Goal: Task Accomplishment & Management: Use online tool/utility

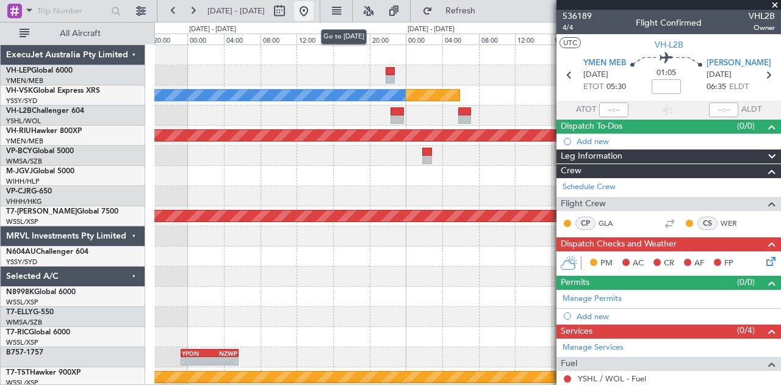
click at [314, 9] on button at bounding box center [304, 11] width 20 height 20
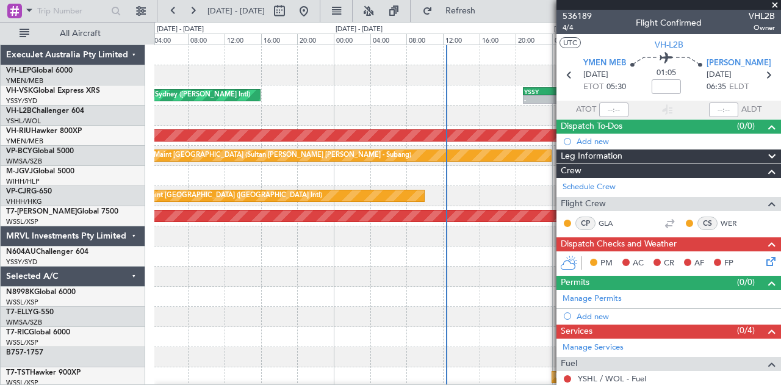
scroll to position [1, 0]
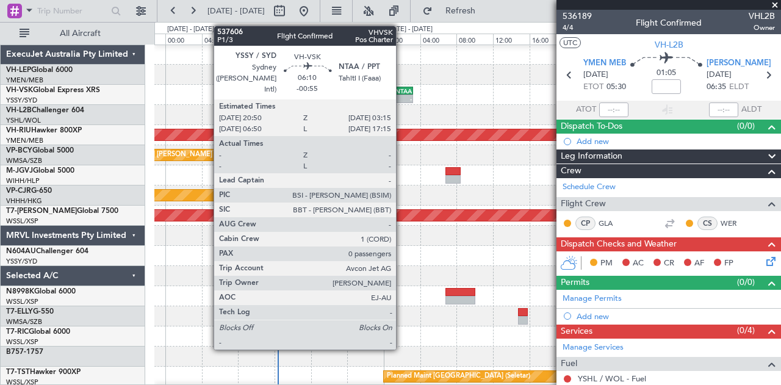
click at [402, 87] on div "NTAA" at bounding box center [398, 90] width 28 height 7
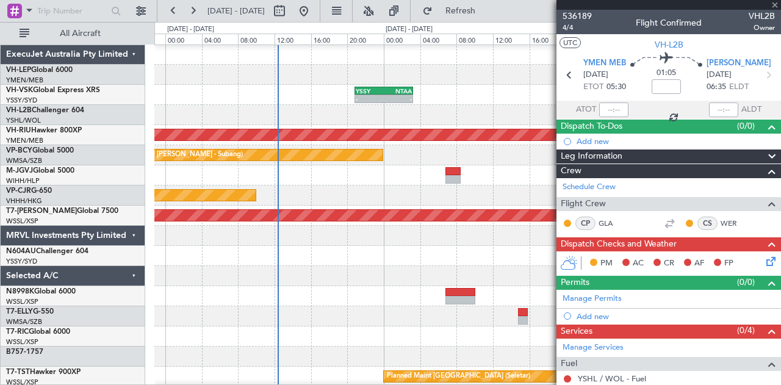
type input "-00:55"
type input "0"
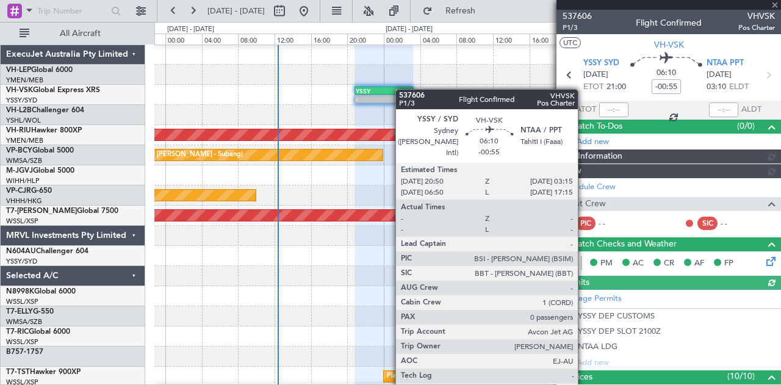
type input "[PERSON_NAME] (BTA)"
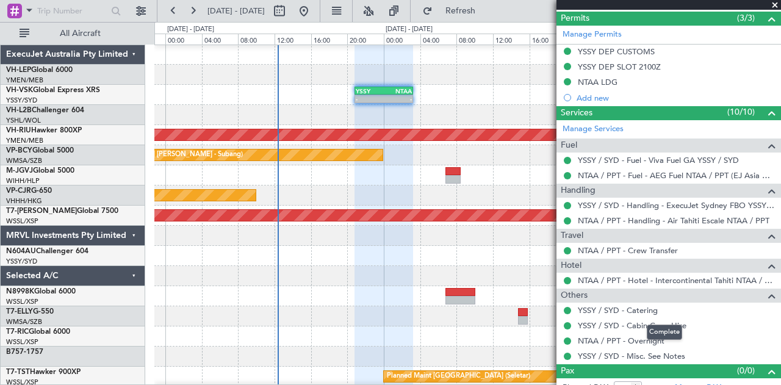
scroll to position [305, 0]
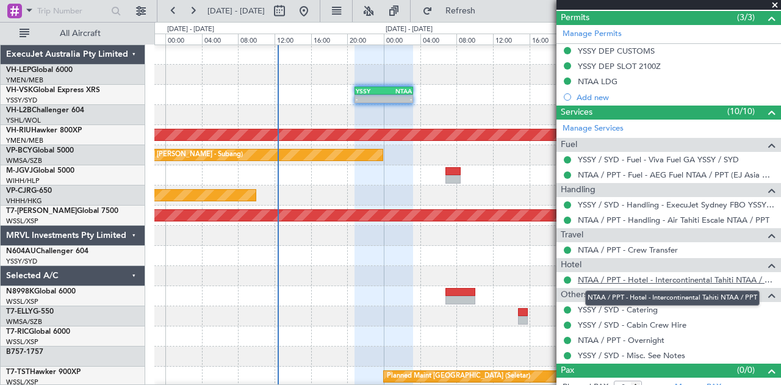
click at [636, 275] on link "NTAA / PPT - Hotel - Intercontinental Tahiti NTAA / PPT" at bounding box center [676, 280] width 197 height 10
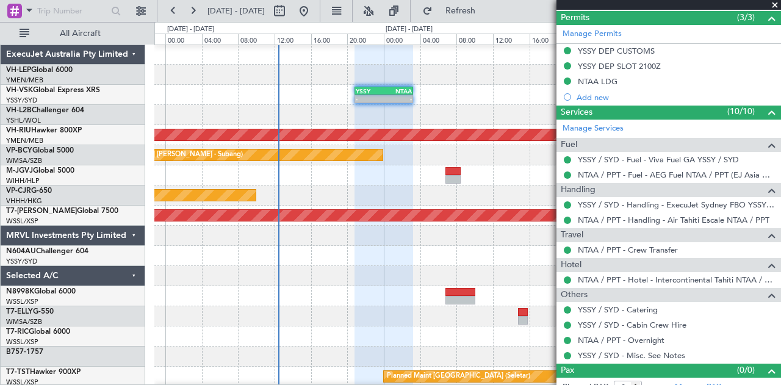
scroll to position [314, 0]
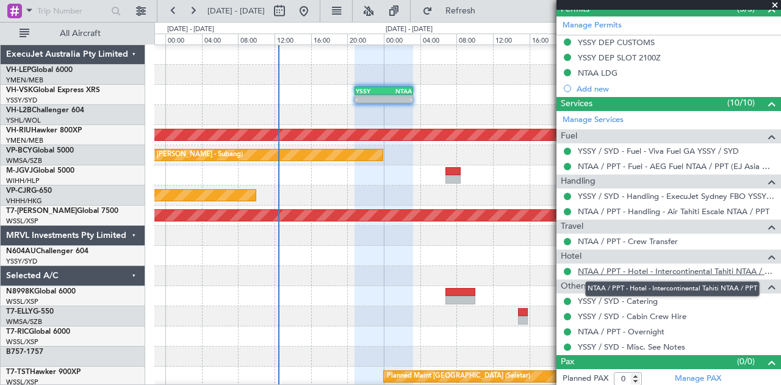
click at [592, 266] on link "NTAA / PPT - Hotel - Intercontinental Tahiti NTAA / PPT" at bounding box center [676, 271] width 197 height 10
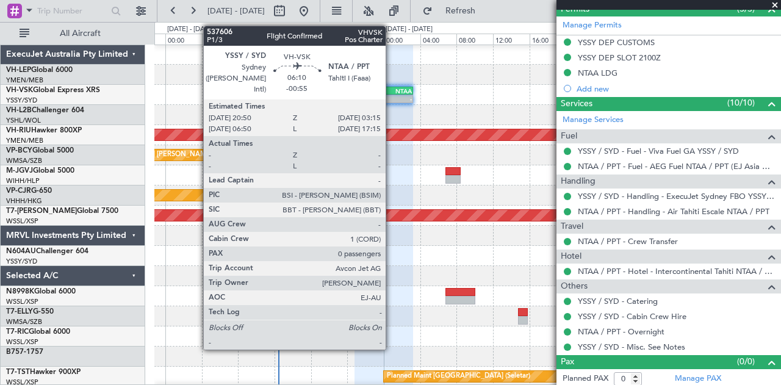
click at [392, 98] on div "-" at bounding box center [398, 98] width 28 height 7
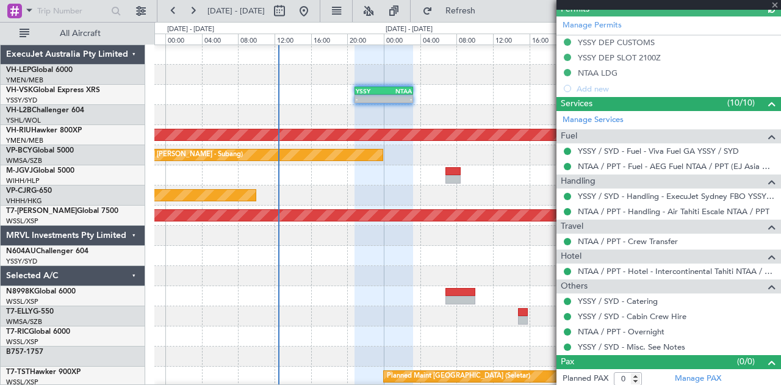
type input "[PERSON_NAME] (BTA)"
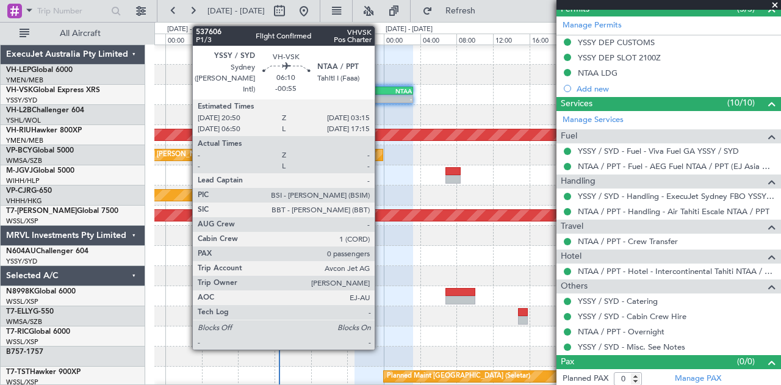
click at [381, 95] on div "-" at bounding box center [370, 98] width 28 height 7
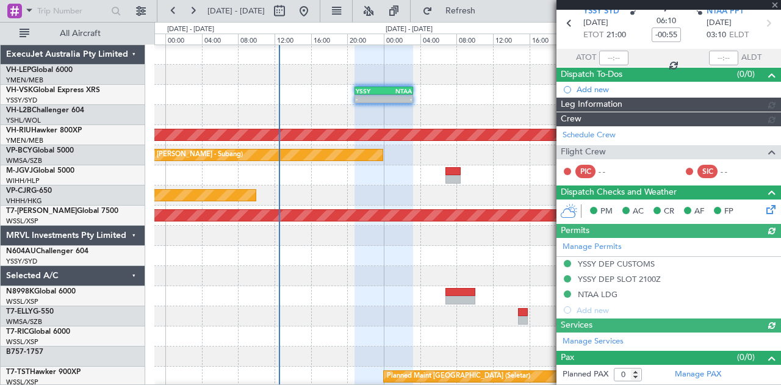
type input "[PERSON_NAME] (BTA)"
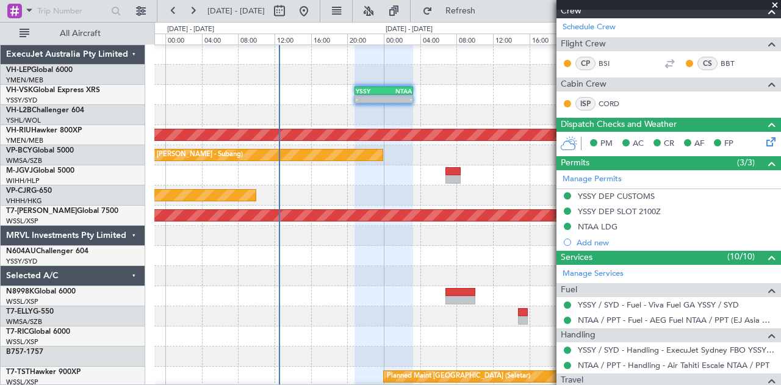
scroll to position [137, 0]
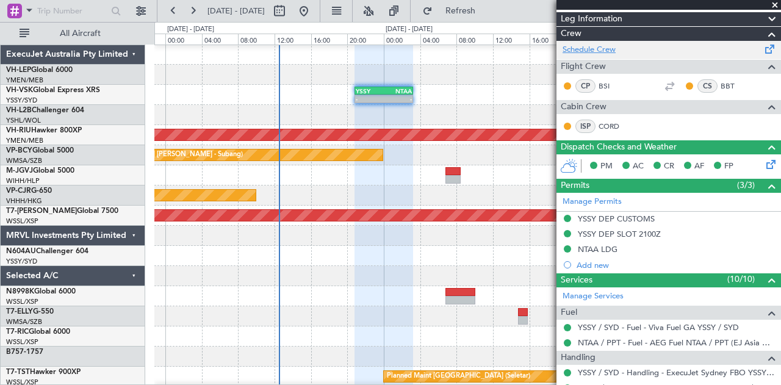
click at [602, 53] on link "Schedule Crew" at bounding box center [589, 50] width 53 height 12
